Goal: Task Accomplishment & Management: Use online tool/utility

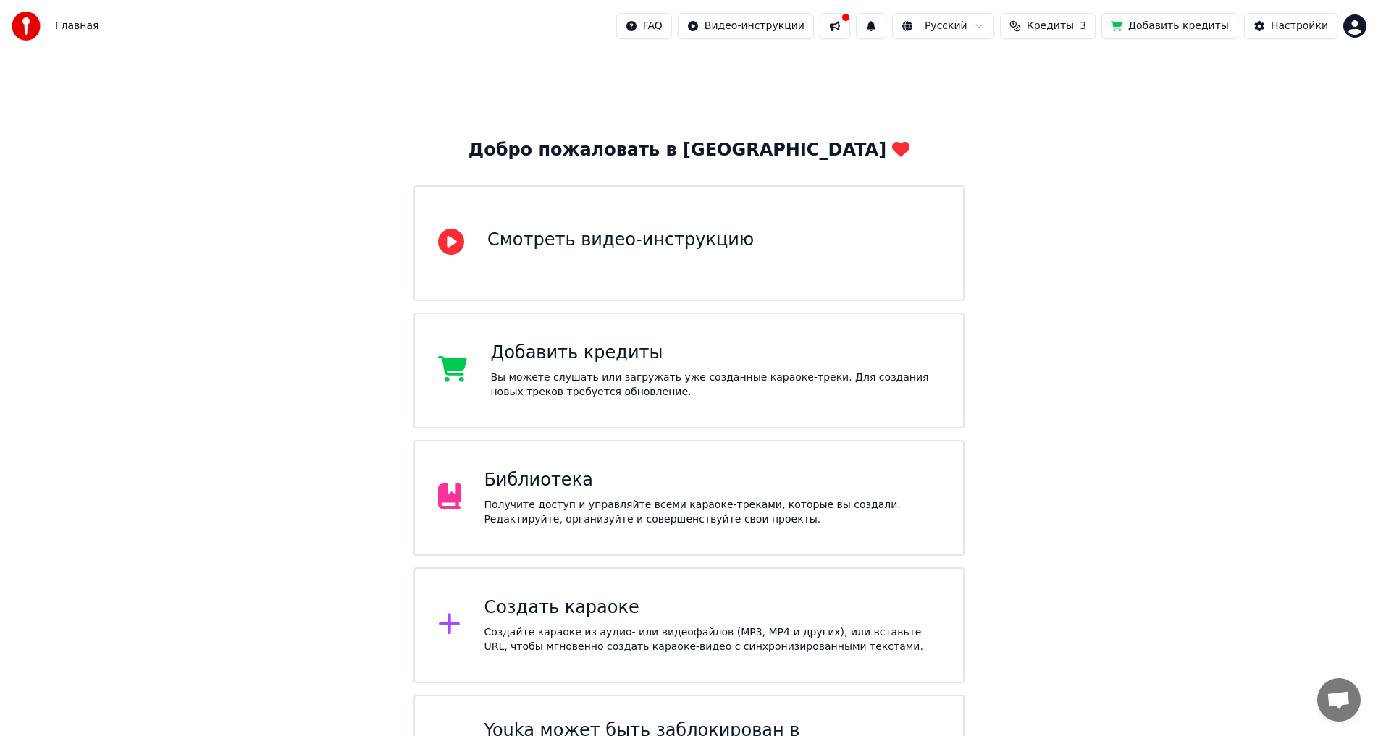
click at [646, 489] on div "Библиотека" at bounding box center [712, 480] width 456 height 23
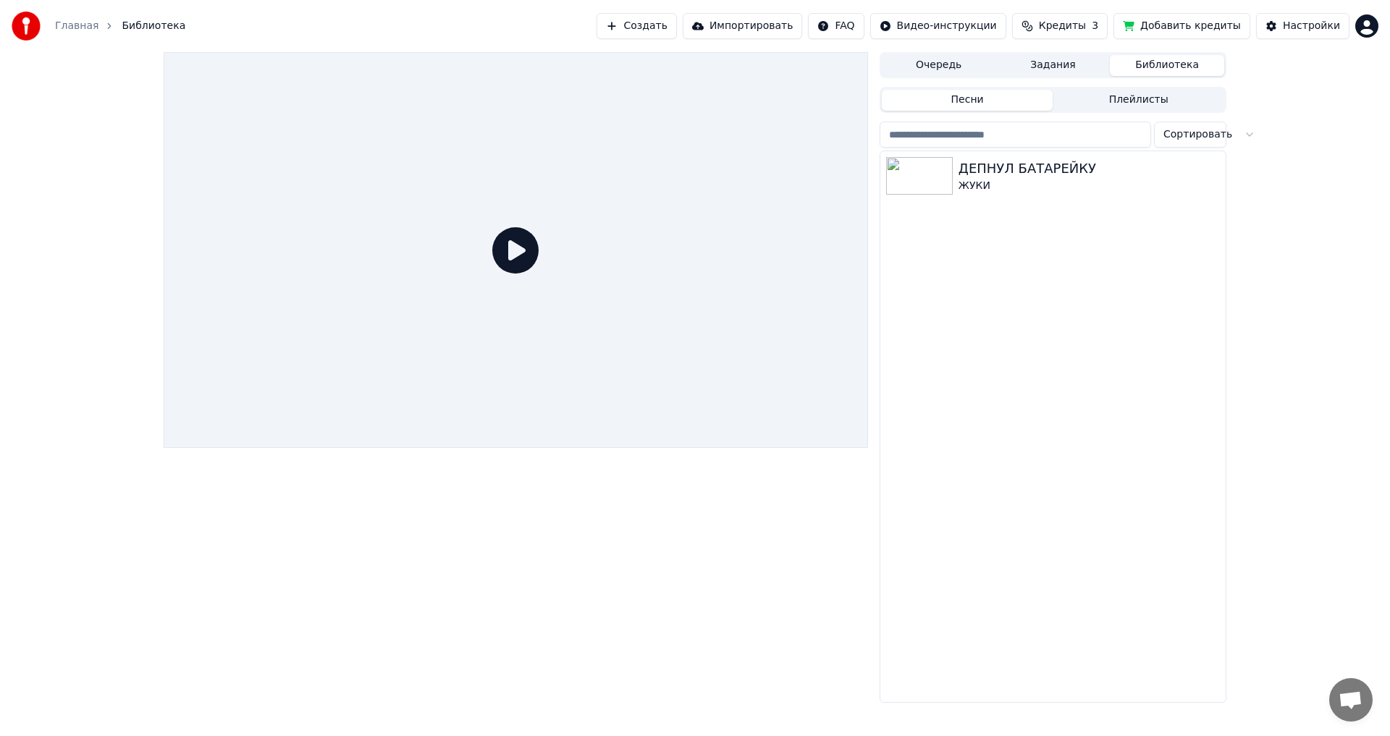
click at [21, 30] on img at bounding box center [26, 26] width 29 height 29
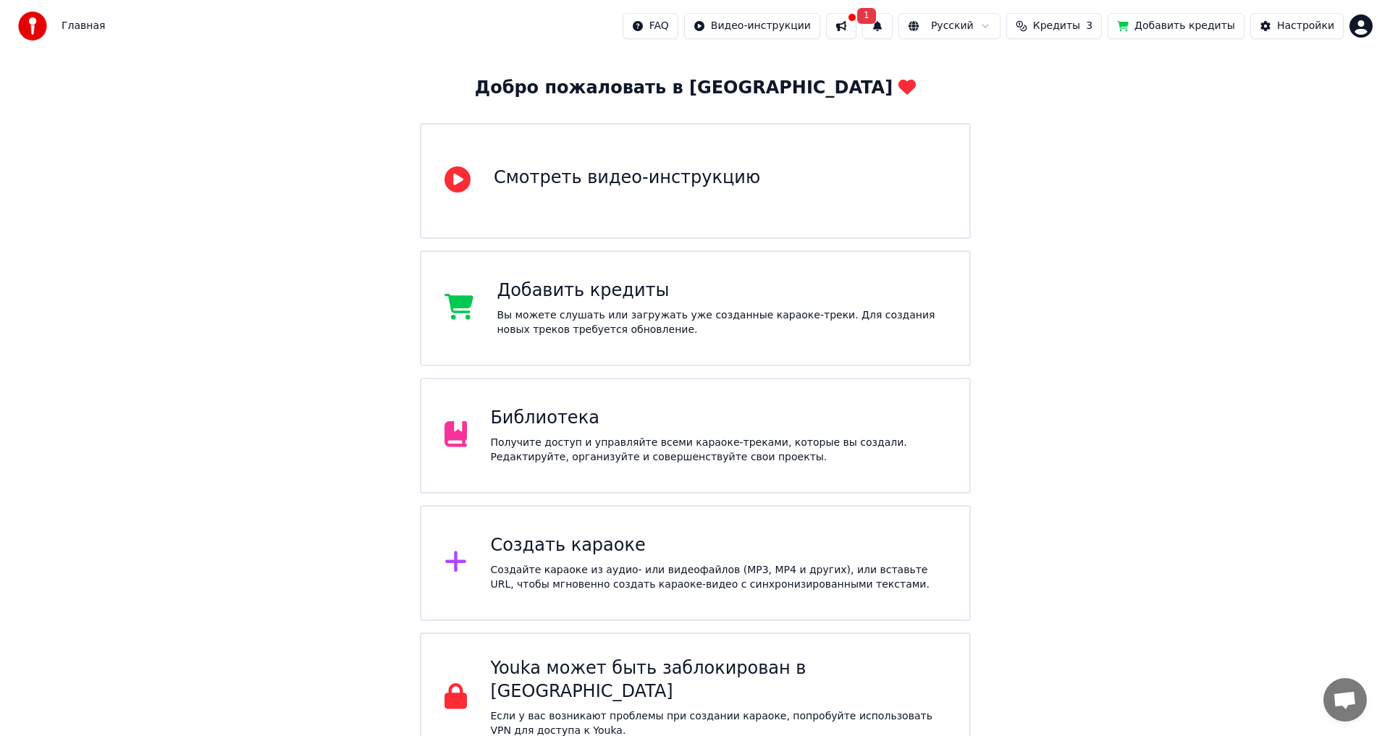
scroll to position [75, 0]
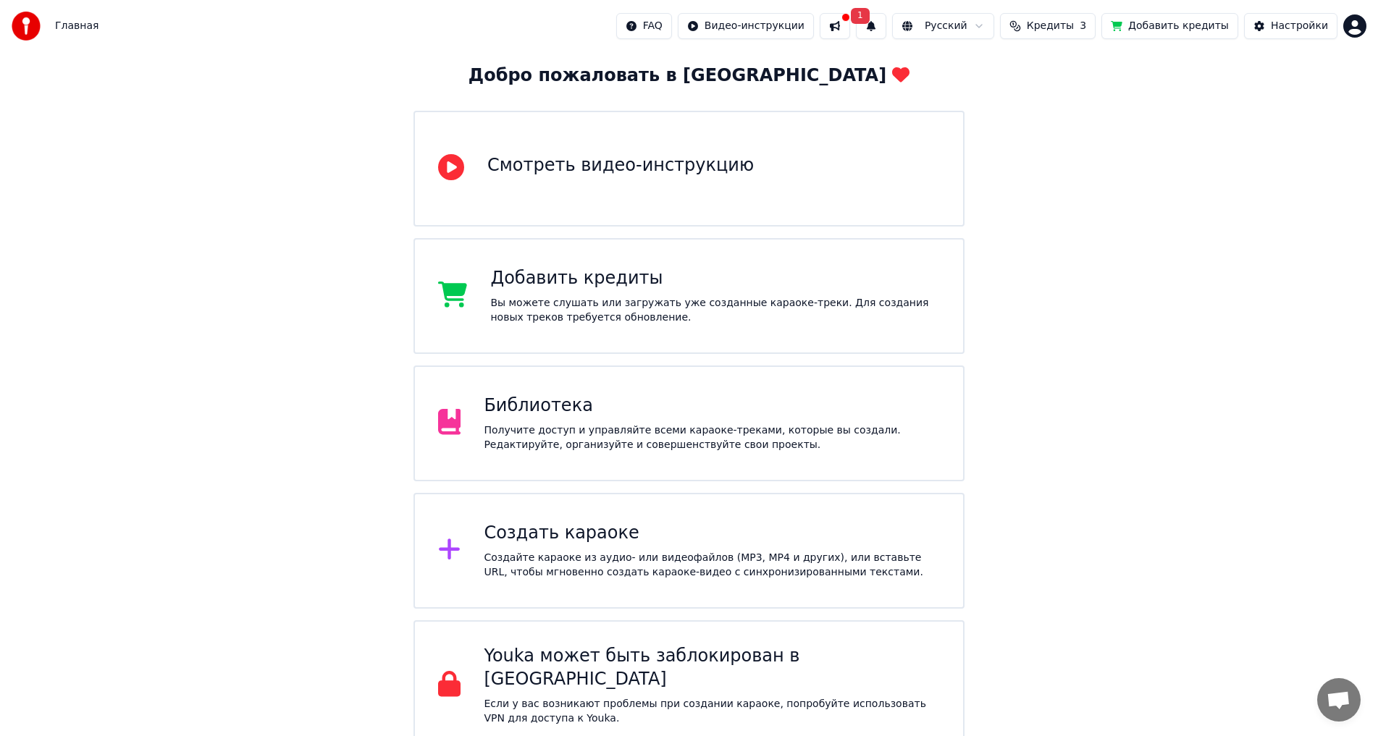
click at [640, 577] on div "Создайте караоке из аудио- или видеофайлов (MP3, MP4 и других), или вставьте UR…" at bounding box center [712, 565] width 456 height 29
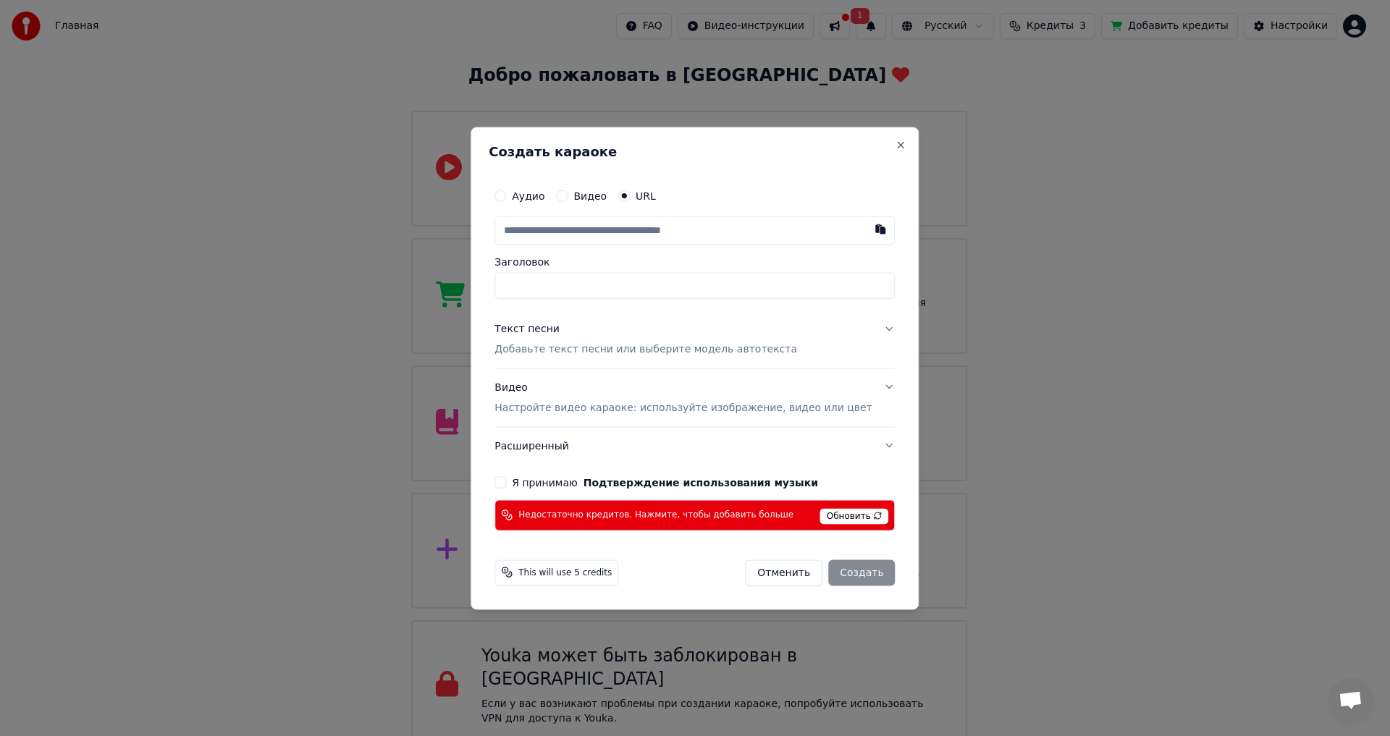
click at [662, 240] on input "text" at bounding box center [694, 230] width 400 height 29
type input "**********"
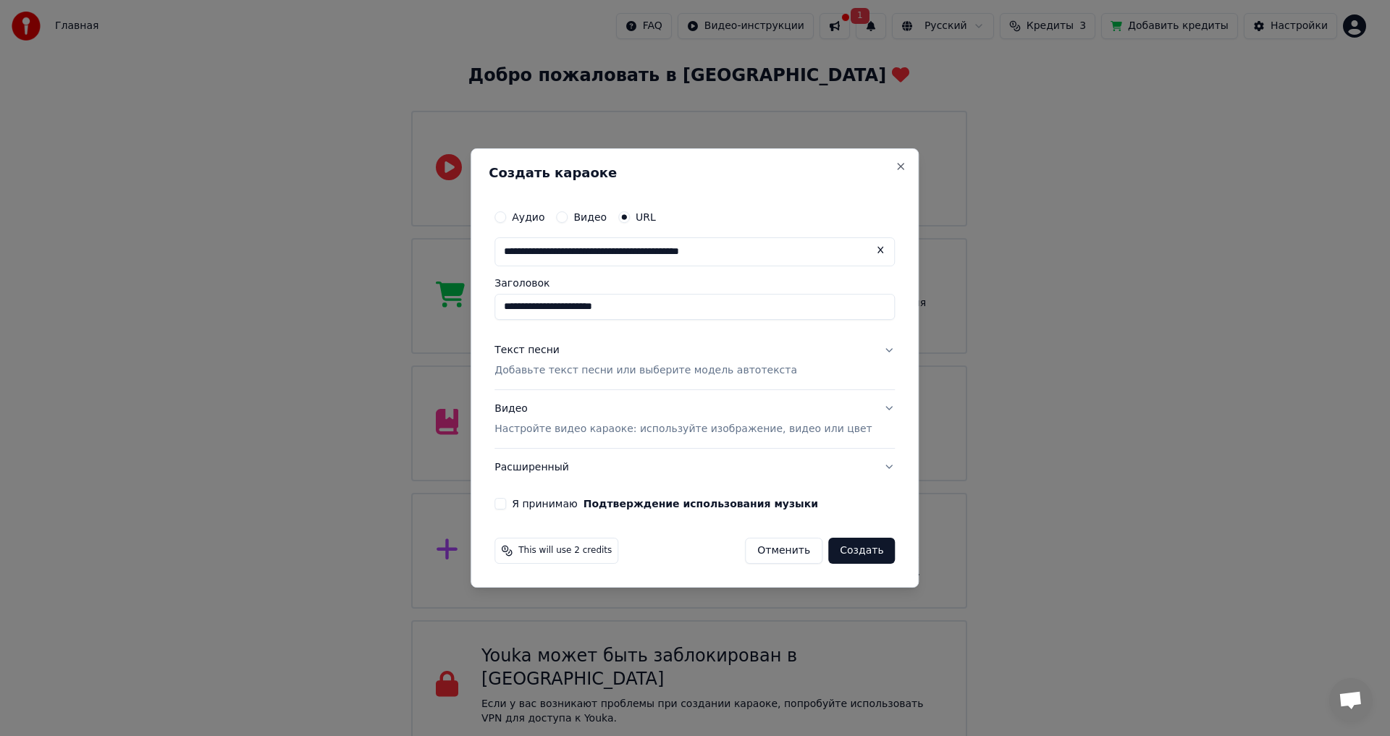
type input "**********"
click at [698, 315] on input "**********" at bounding box center [694, 307] width 400 height 26
type input "**********"
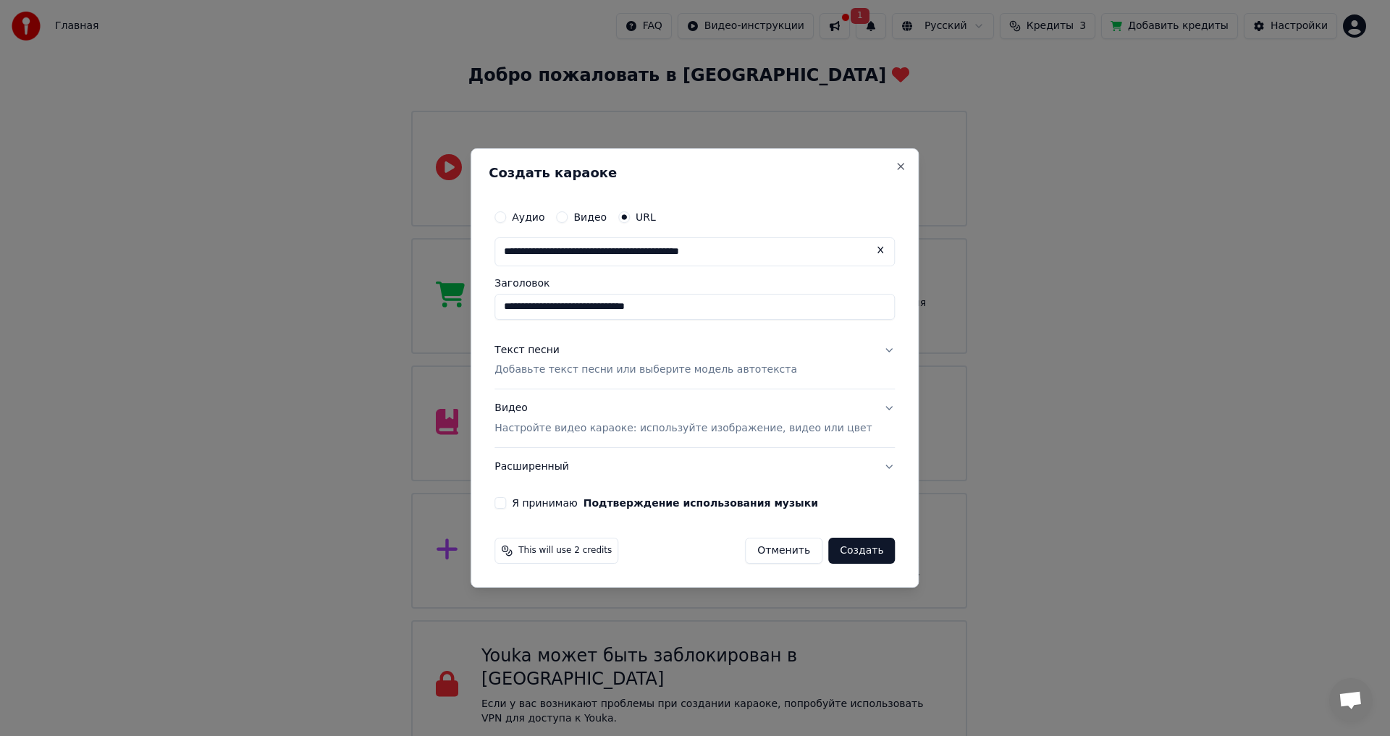
click at [622, 374] on p "Добавьте текст песни или выберите модель автотекста" at bounding box center [645, 370] width 303 height 14
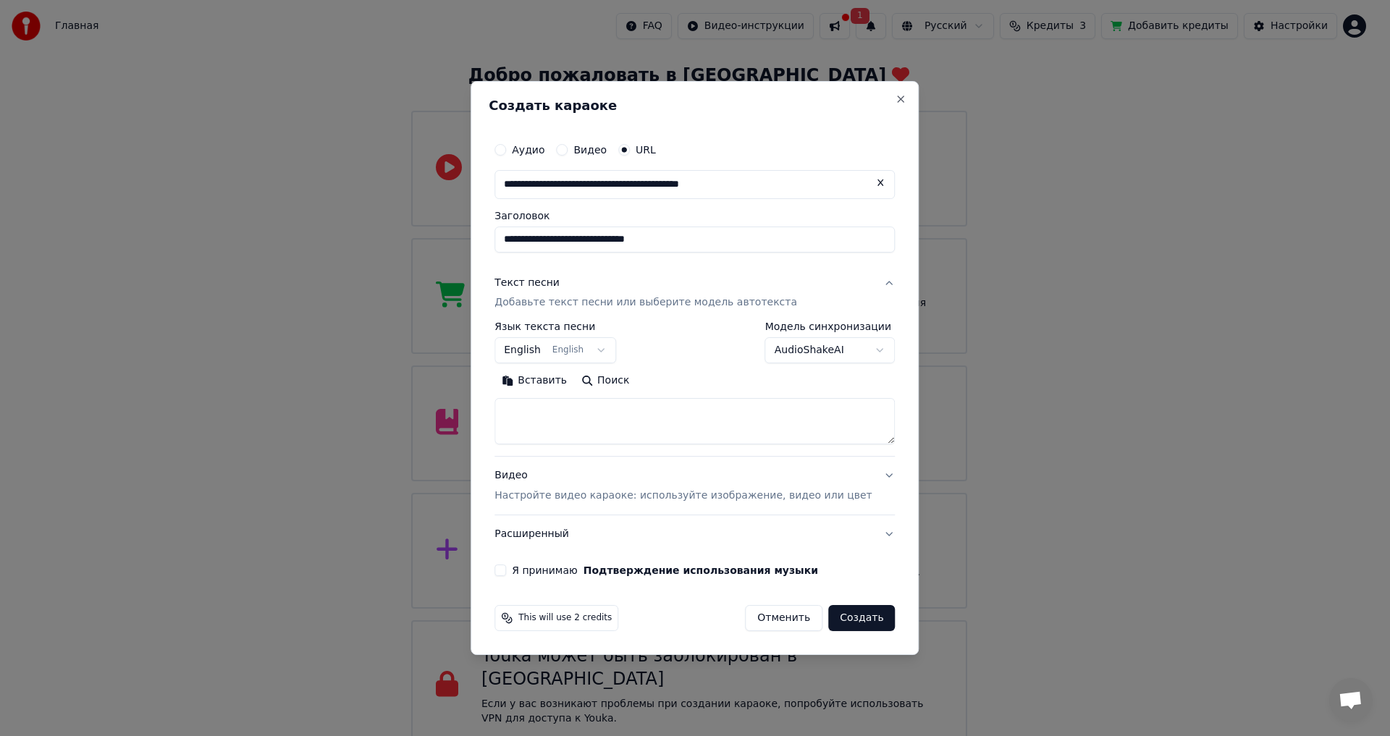
click at [591, 359] on button "English English" at bounding box center [555, 351] width 122 height 26
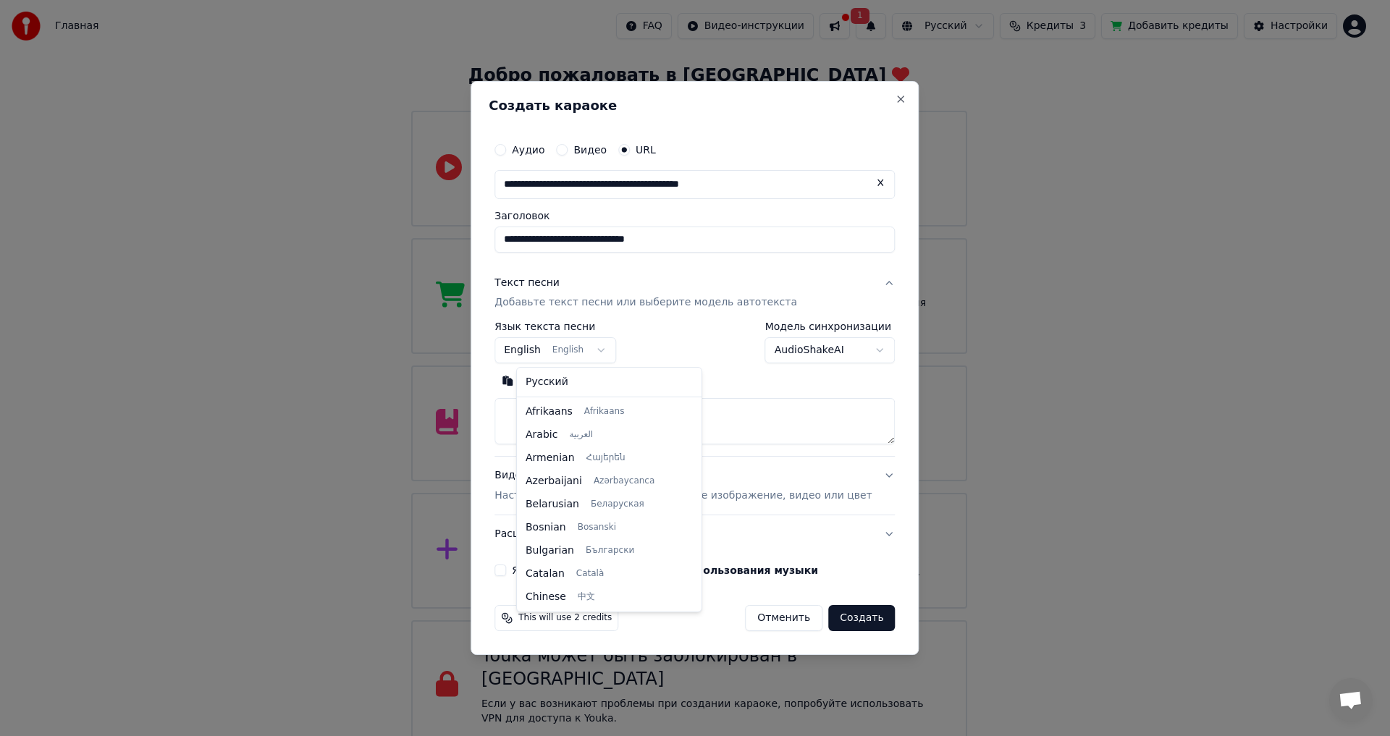
scroll to position [0, 0]
click at [610, 354] on body "Главная FAQ Видео-инструкции 1 Русский Кредиты 3 Добавить кредиты Настройки Доб…" at bounding box center [689, 337] width 1378 height 825
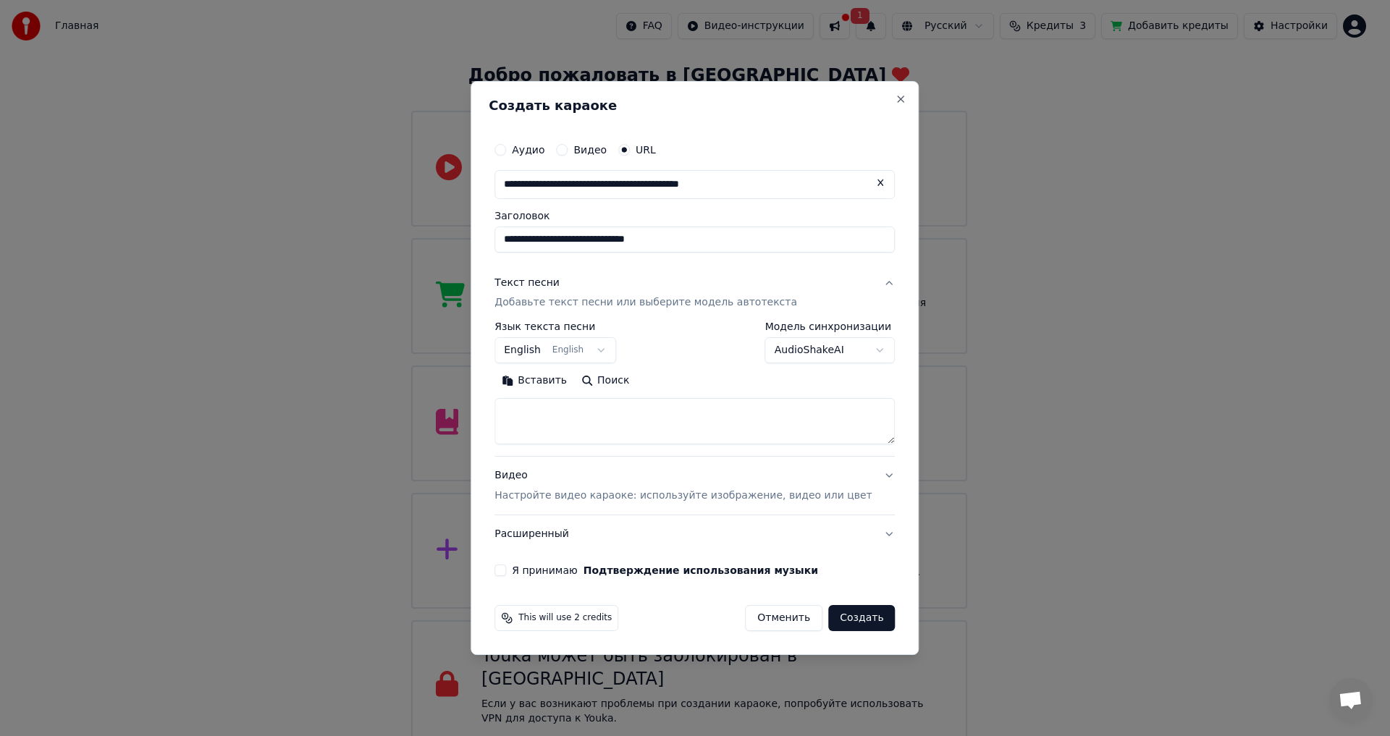
click at [607, 354] on button "English English" at bounding box center [555, 351] width 122 height 26
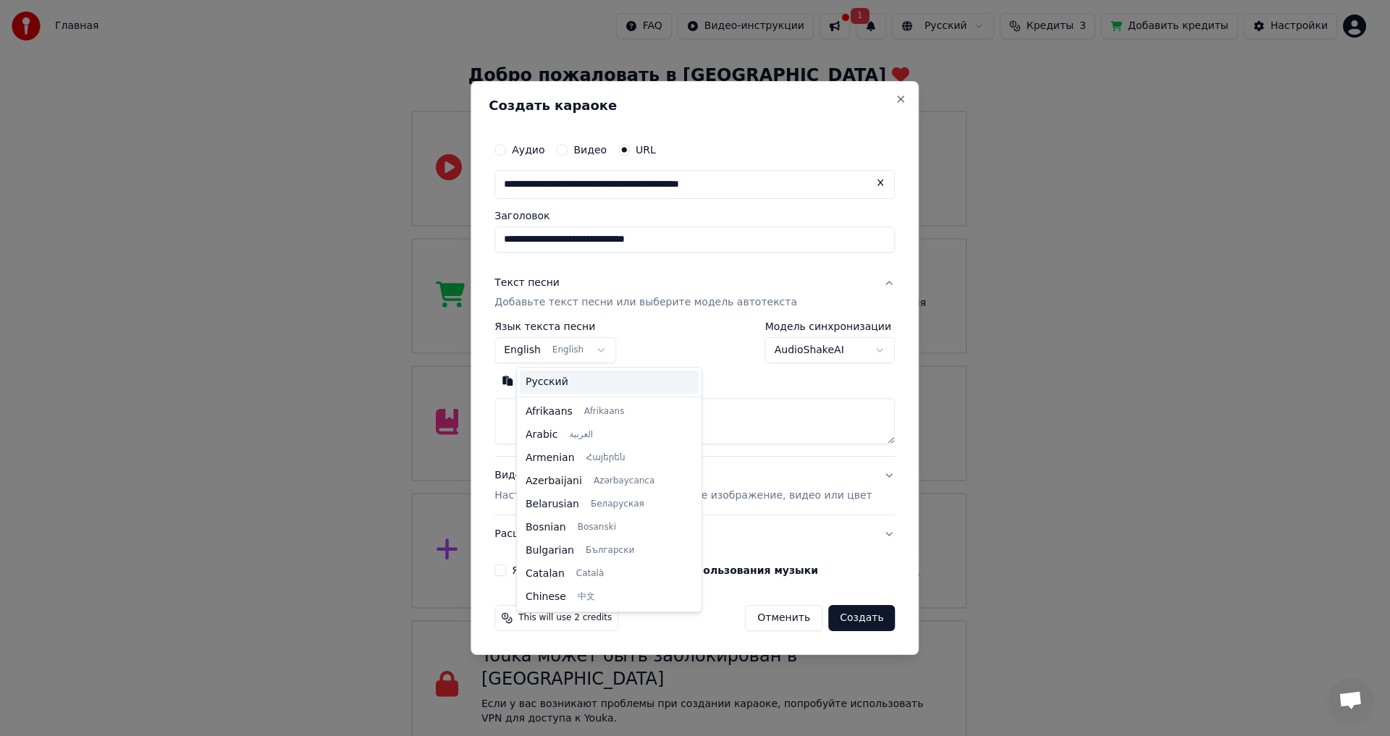
scroll to position [116, 0]
select select "**"
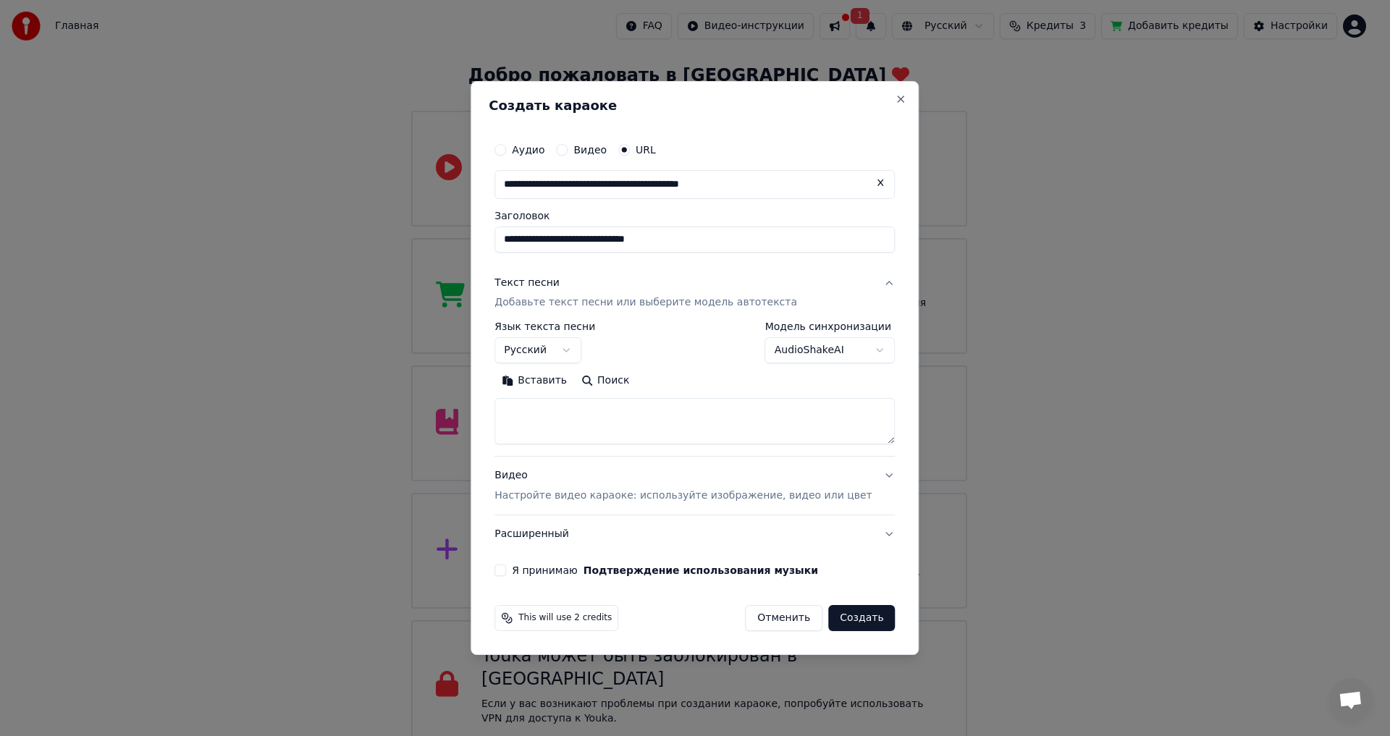
click at [638, 429] on textarea at bounding box center [694, 422] width 400 height 46
paste textarea "**********"
drag, startPoint x: 720, startPoint y: 437, endPoint x: 503, endPoint y: 446, distance: 217.3
click at [503, 446] on div "**********" at bounding box center [695, 368] width 448 height 575
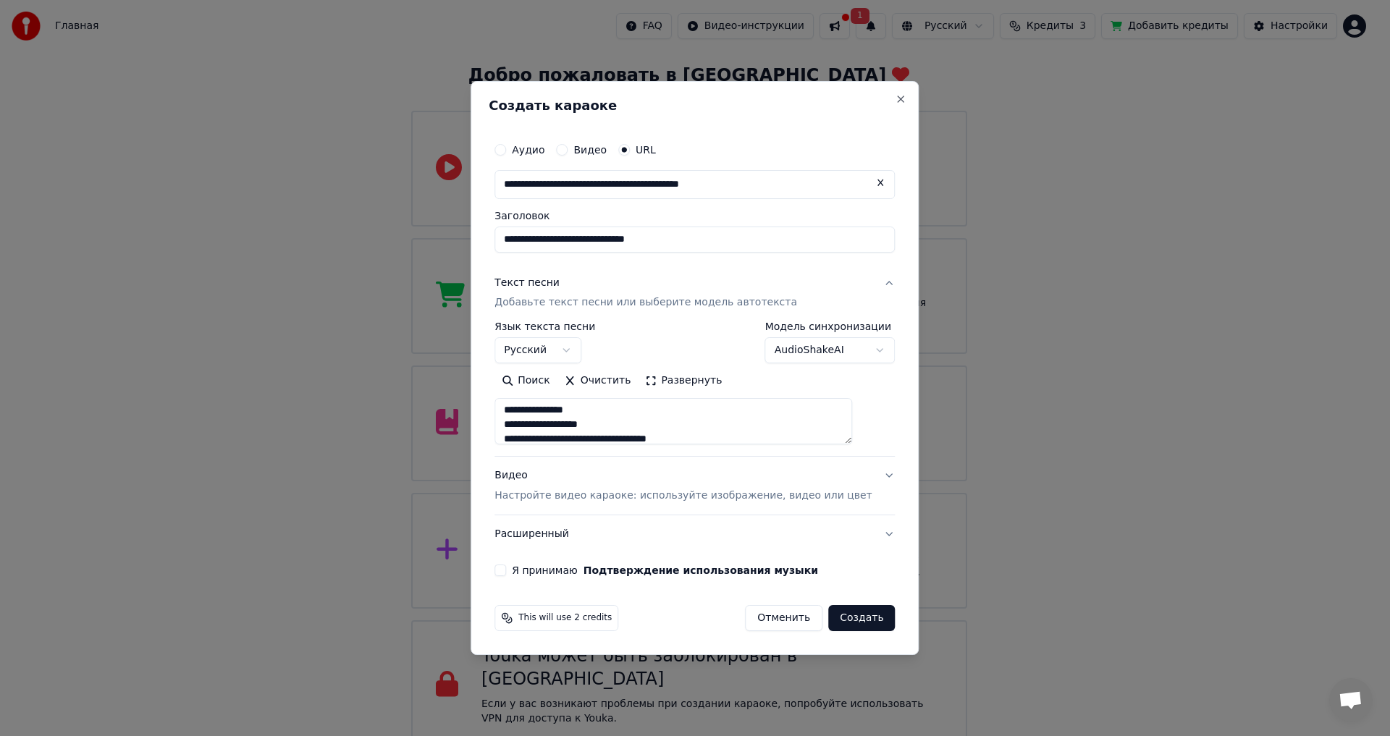
scroll to position [0, 0]
type textarea "**********"
click at [581, 495] on p "Настройте видео караоке: используйте изображение, видео или цвет" at bounding box center [682, 496] width 377 height 14
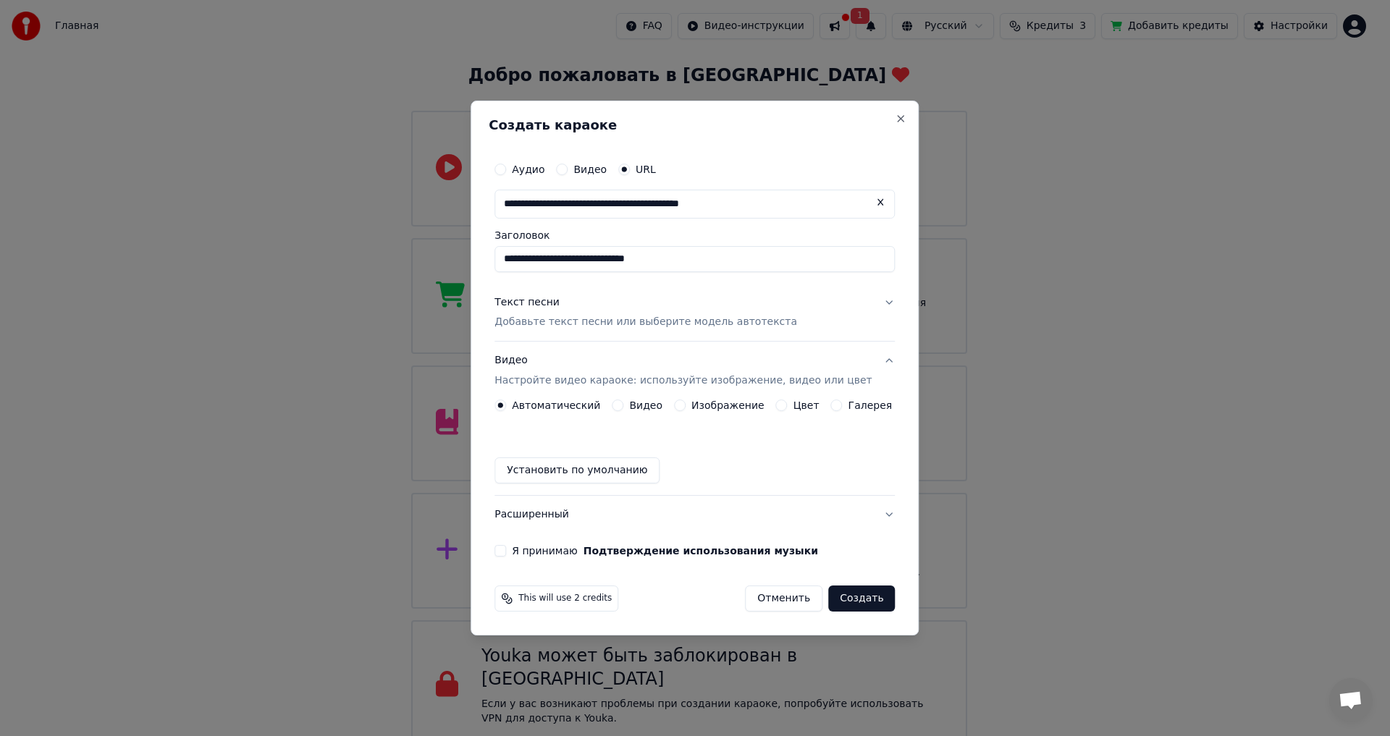
click at [691, 402] on div "Изображение" at bounding box center [719, 406] width 90 height 12
click at [686, 406] on button "Изображение" at bounding box center [680, 406] width 12 height 12
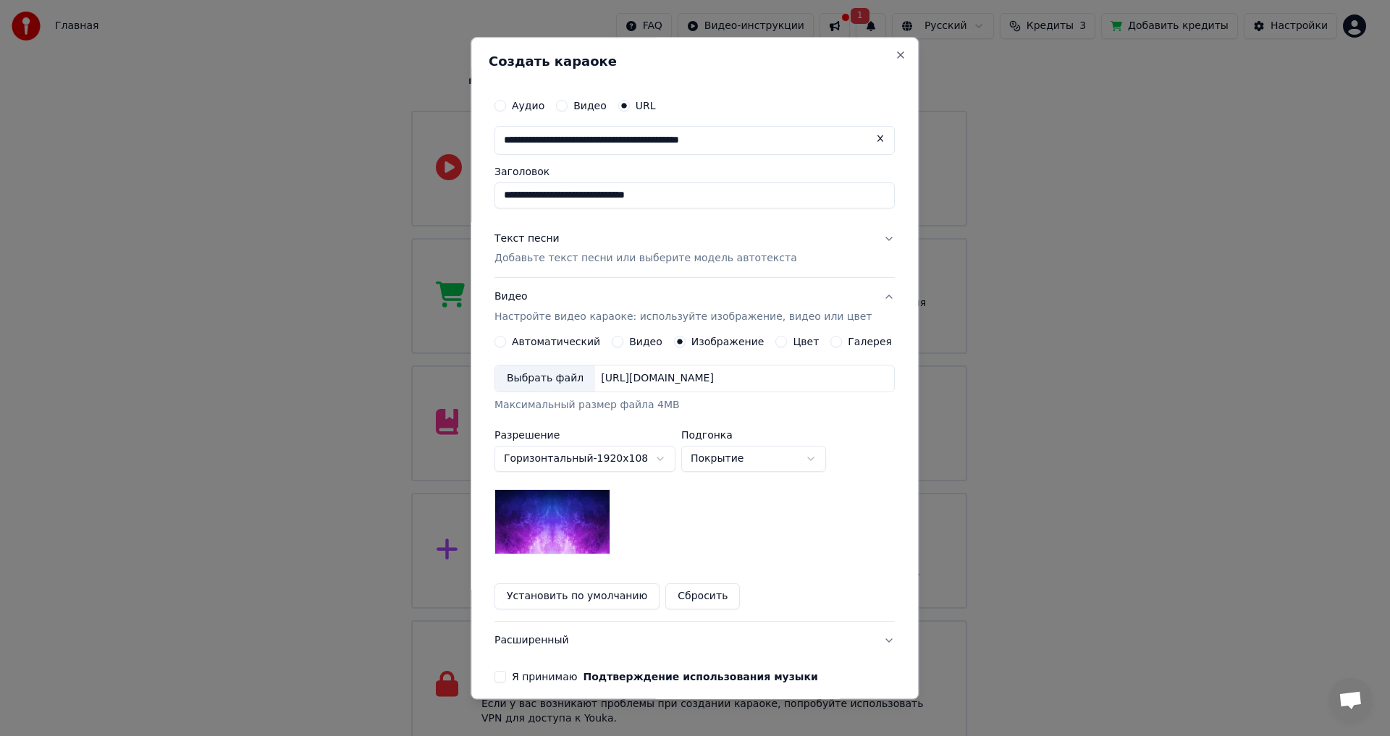
click at [562, 384] on div "Выбрать файл" at bounding box center [545, 379] width 100 height 26
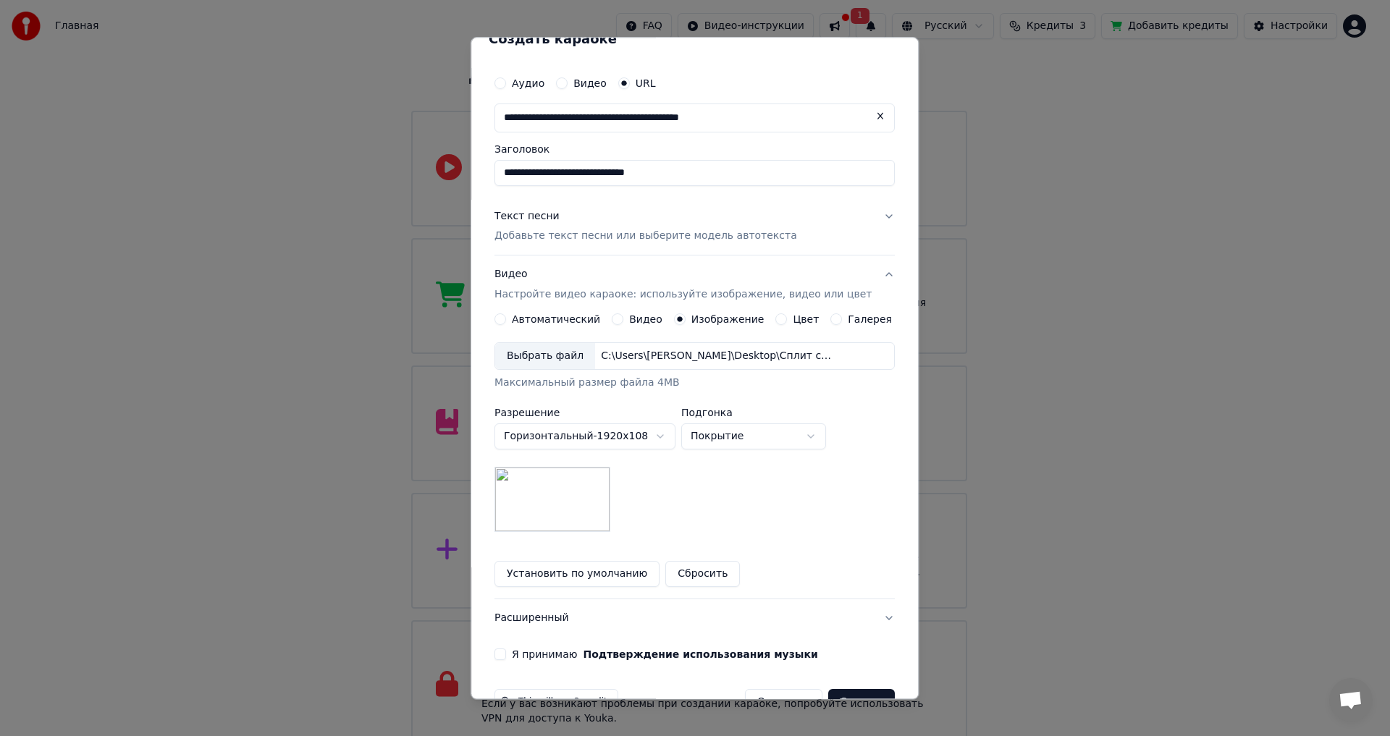
scroll to position [62, 0]
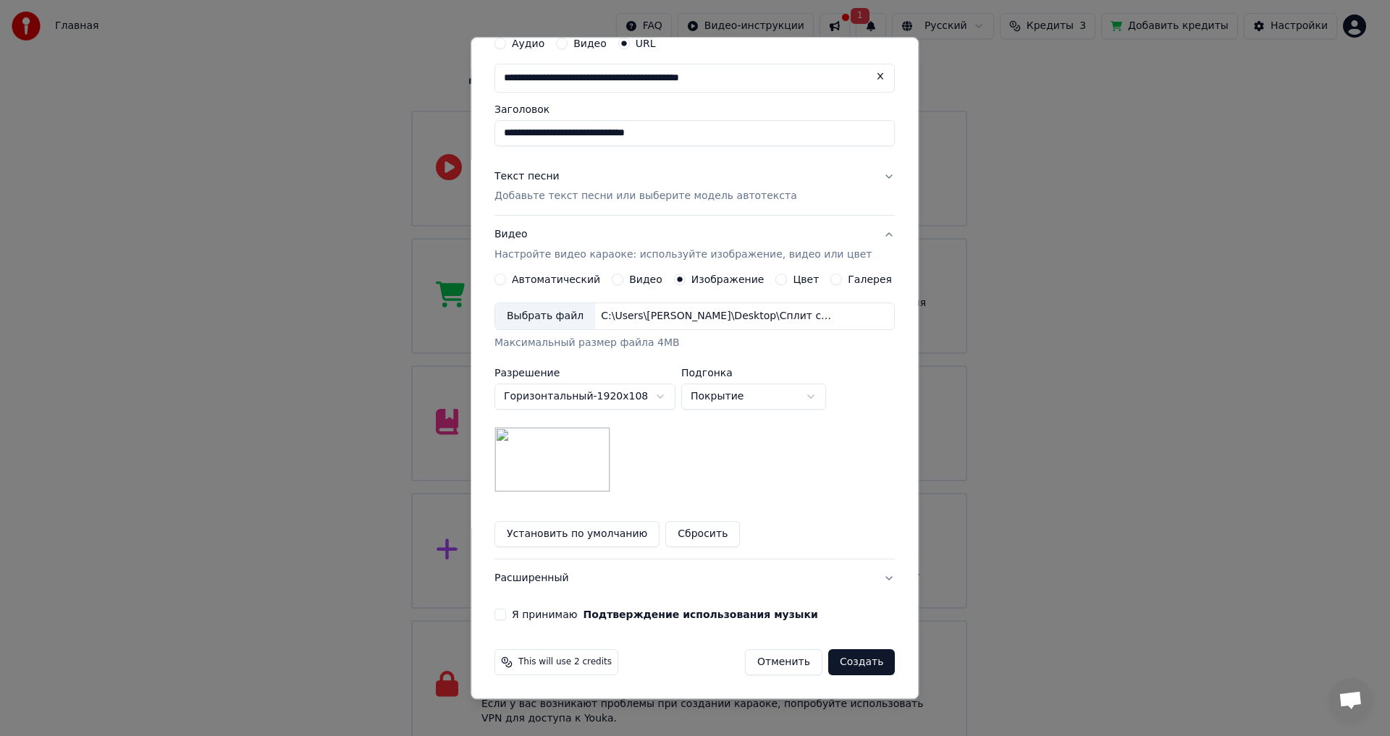
click at [505, 618] on button "Я принимаю Подтверждение использования музыки" at bounding box center [500, 616] width 12 height 12
click at [846, 664] on button "Создать" at bounding box center [861, 663] width 67 height 26
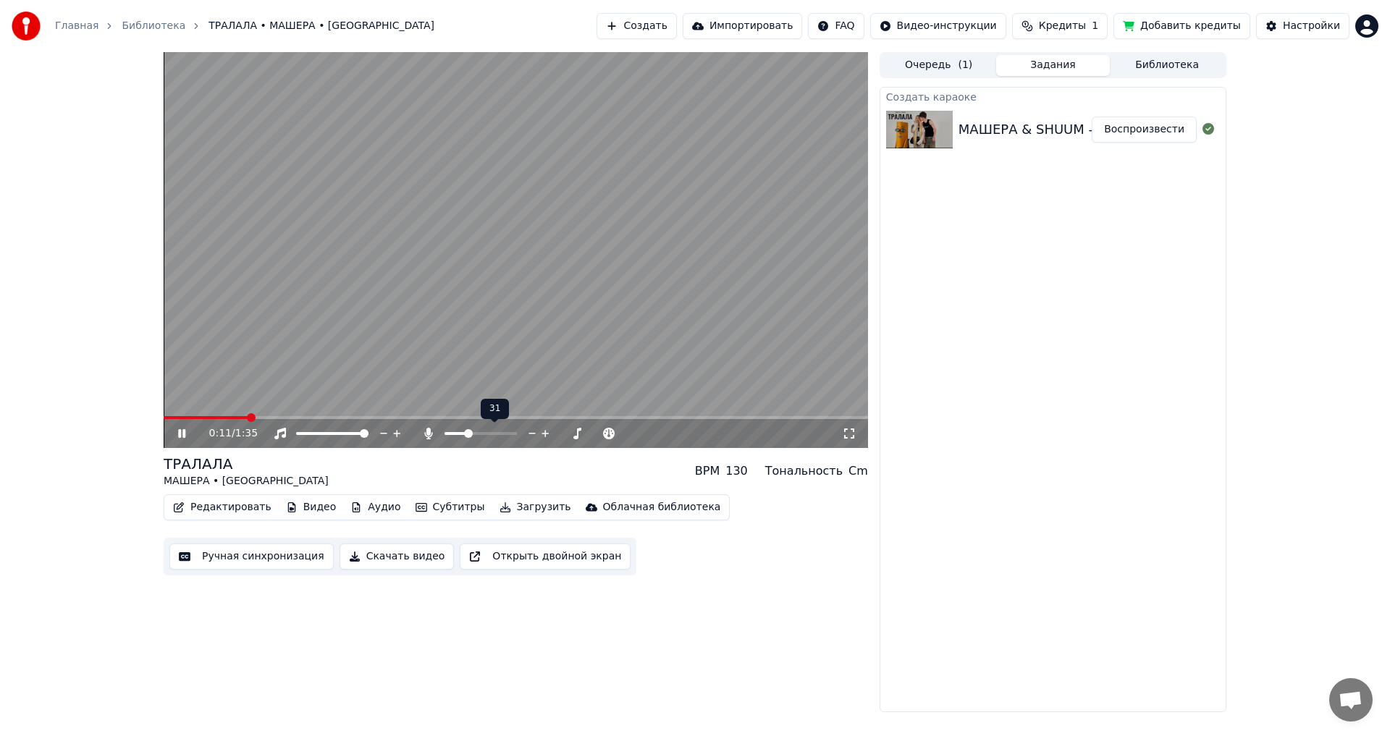
click at [467, 433] on span at bounding box center [480, 433] width 72 height 3
click at [179, 433] on icon at bounding box center [181, 433] width 7 height 9
click at [182, 416] on span at bounding box center [283, 417] width 238 height 3
click at [180, 433] on icon at bounding box center [181, 434] width 9 height 10
click at [389, 558] on button "Скачать видео" at bounding box center [397, 557] width 115 height 26
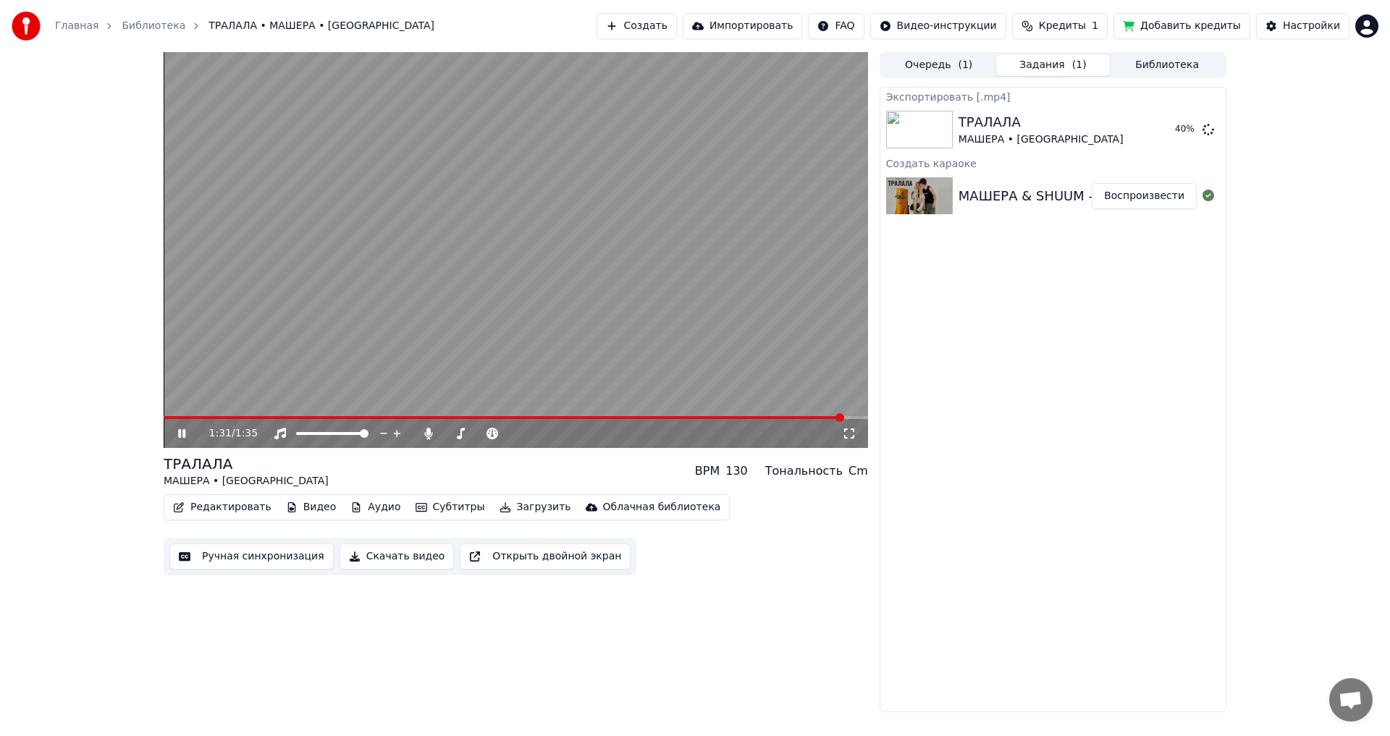
click at [181, 434] on icon at bounding box center [181, 433] width 7 height 9
click at [1165, 129] on button "Показать" at bounding box center [1159, 130] width 75 height 26
click at [179, 437] on icon at bounding box center [181, 434] width 9 height 10
click at [631, 418] on span at bounding box center [397, 417] width 467 height 3
click at [183, 430] on icon at bounding box center [192, 434] width 34 height 12
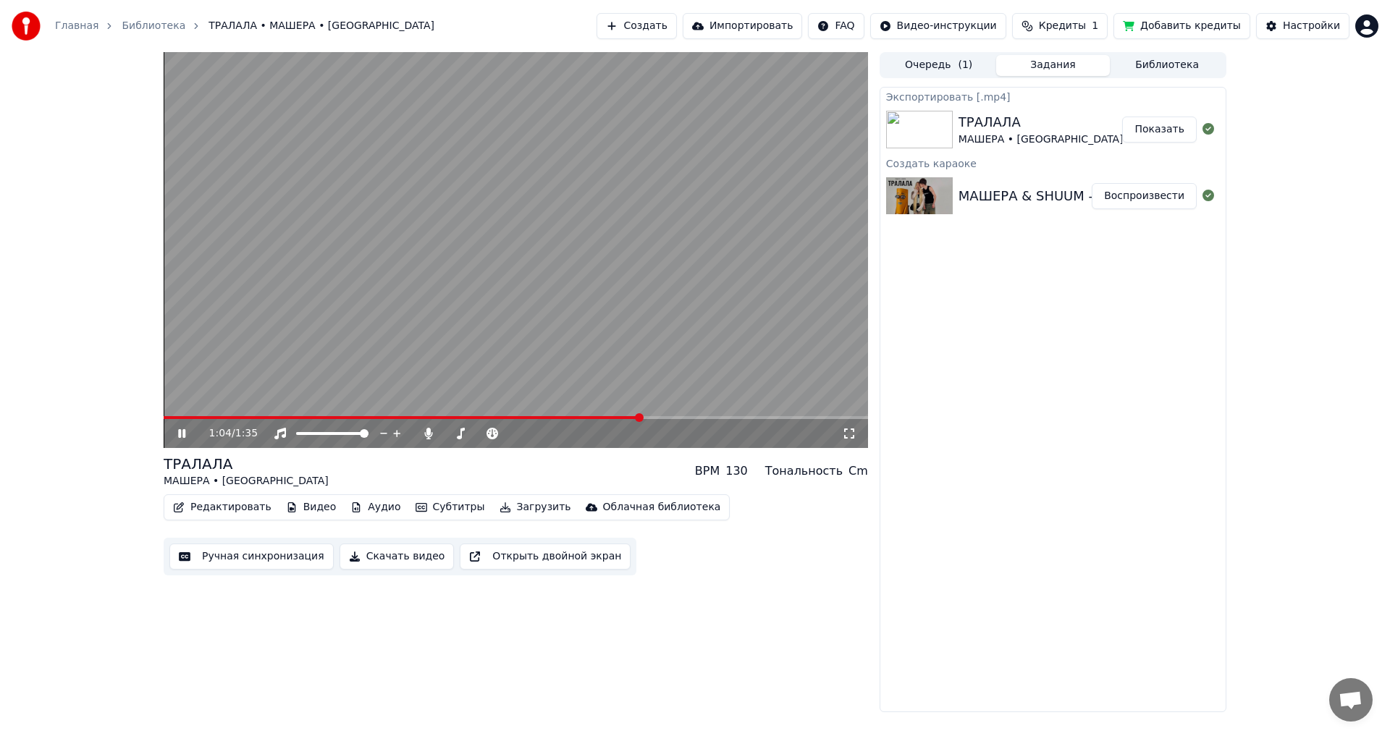
click at [182, 430] on icon at bounding box center [192, 434] width 34 height 12
click at [174, 441] on div "1:04 / 1:35" at bounding box center [515, 433] width 693 height 14
click at [175, 439] on icon at bounding box center [192, 434] width 34 height 12
click at [330, 433] on div at bounding box center [345, 433] width 117 height 14
click at [330, 433] on span at bounding box center [332, 433] width 72 height 3
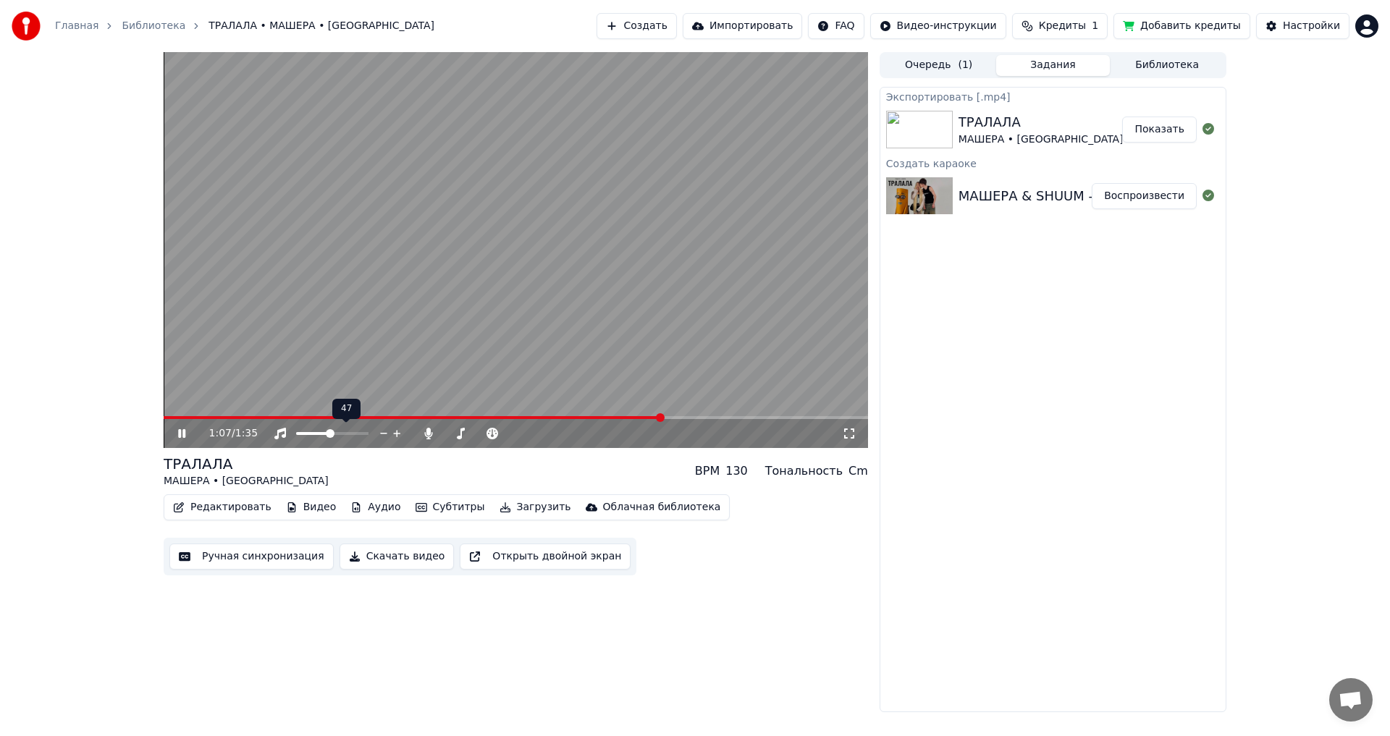
click at [320, 439] on div at bounding box center [345, 433] width 117 height 14
click at [311, 434] on span at bounding box center [313, 433] width 34 height 3
click at [366, 435] on span at bounding box center [331, 433] width 70 height 3
click at [179, 437] on icon at bounding box center [181, 433] width 7 height 9
click at [189, 435] on icon at bounding box center [192, 434] width 34 height 12
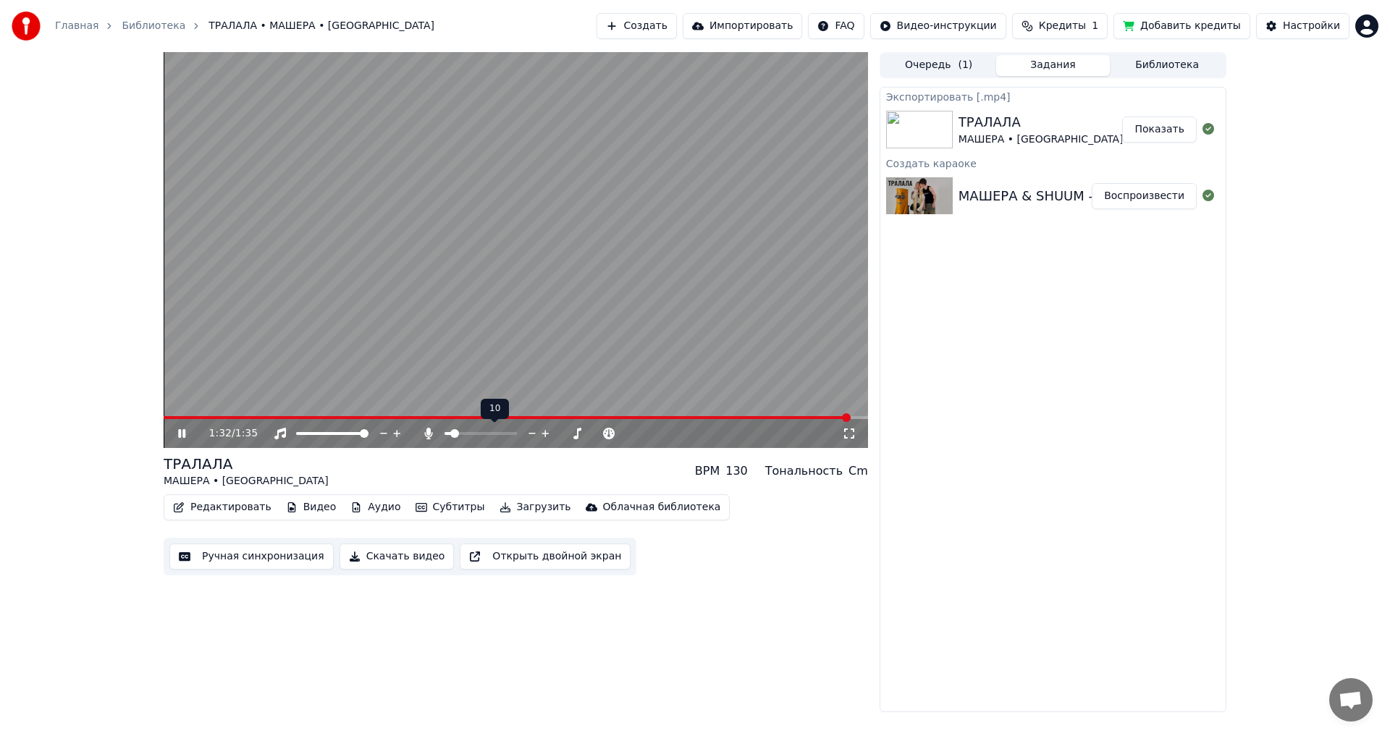
click at [452, 438] on span at bounding box center [454, 433] width 9 height 9
click at [179, 434] on icon at bounding box center [181, 433] width 7 height 9
click at [452, 434] on span at bounding box center [454, 433] width 9 height 9
click at [185, 438] on icon at bounding box center [192, 434] width 34 height 12
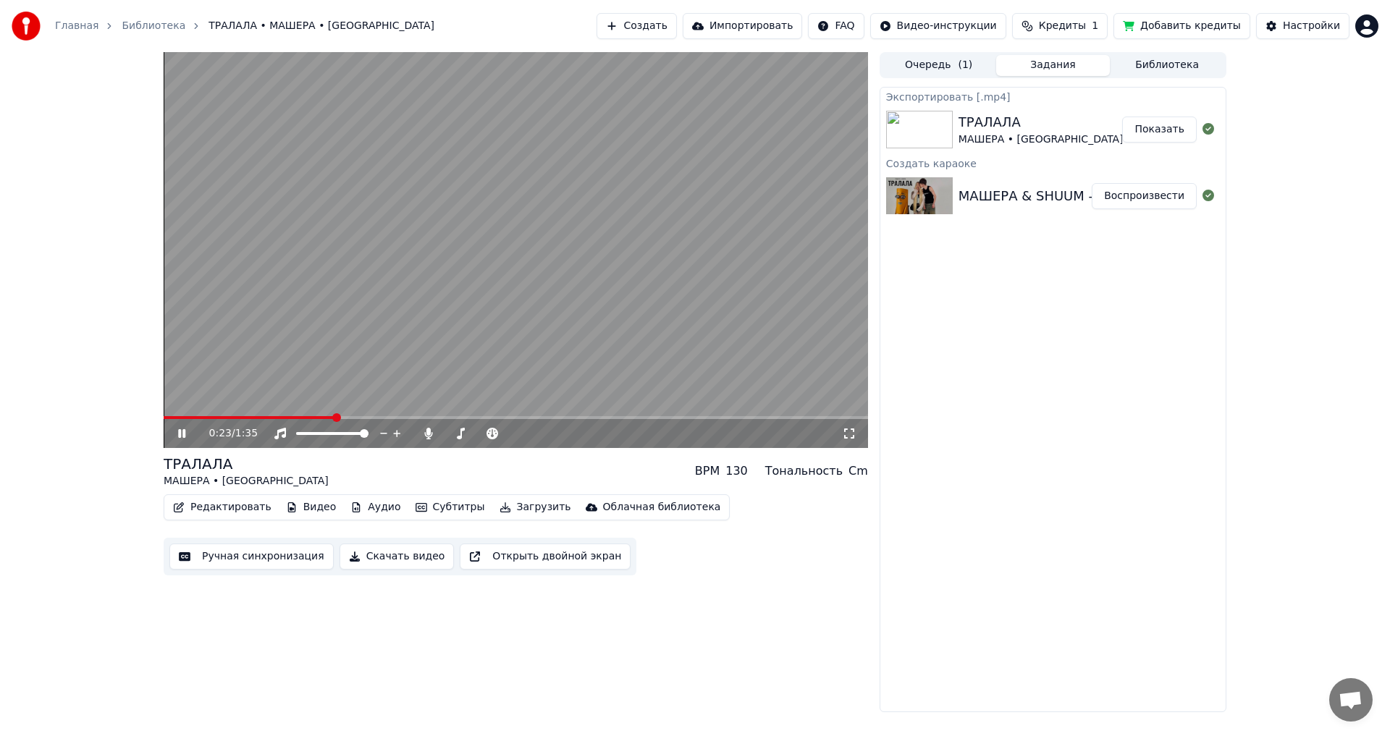
click at [334, 416] on span at bounding box center [249, 417] width 171 height 3
click at [174, 435] on div "0:45 / 1:35" at bounding box center [515, 433] width 693 height 14
click at [182, 434] on icon at bounding box center [192, 434] width 34 height 12
drag, startPoint x: 251, startPoint y: 479, endPoint x: 215, endPoint y: 480, distance: 36.2
click at [215, 480] on div "МАШЕРА • [GEOGRAPHIC_DATA]" at bounding box center [246, 481] width 165 height 14
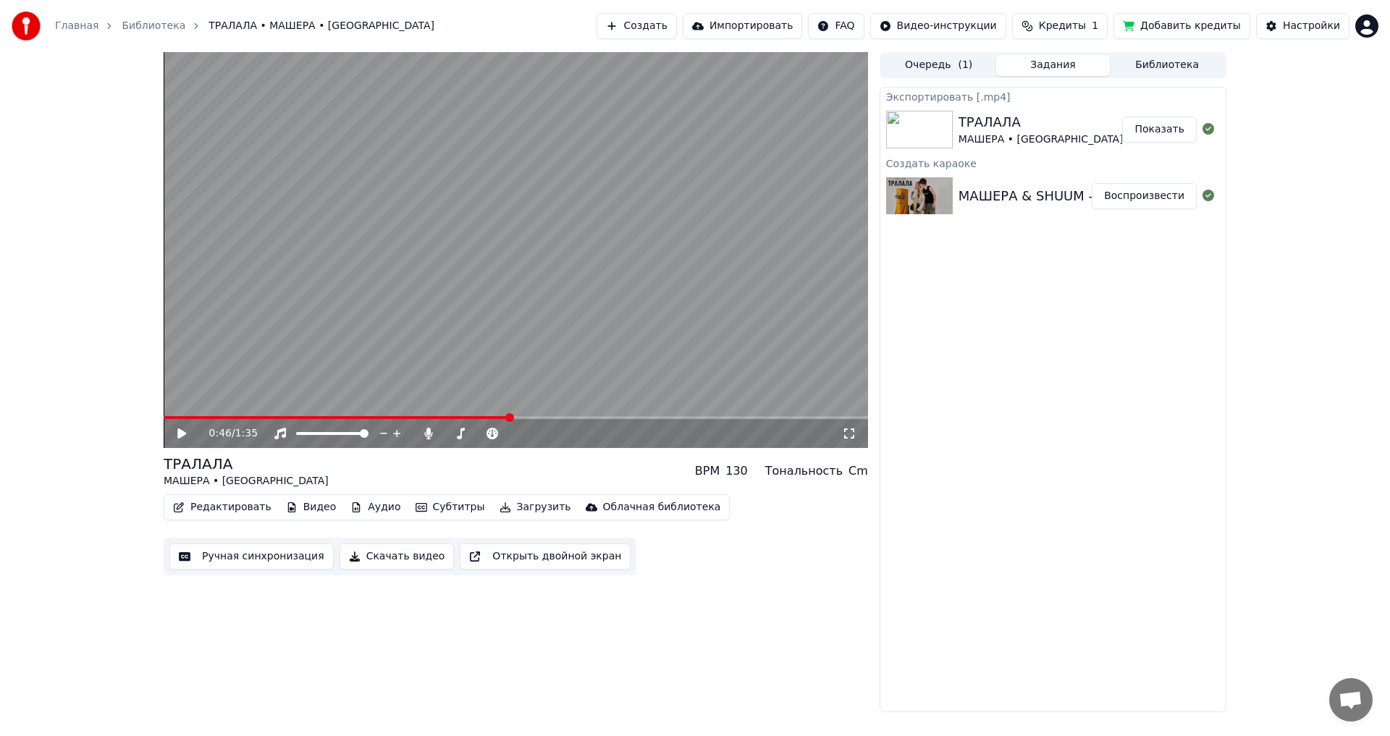
drag, startPoint x: 170, startPoint y: 479, endPoint x: 182, endPoint y: 481, distance: 11.8
click at [182, 481] on div "МАШЕРА • [GEOGRAPHIC_DATA]" at bounding box center [246, 481] width 165 height 14
click at [179, 430] on icon at bounding box center [181, 434] width 9 height 10
click at [166, 419] on span at bounding box center [340, 417] width 352 height 3
click at [180, 433] on icon at bounding box center [181, 433] width 7 height 9
